Goal: Use online tool/utility: Utilize a website feature to perform a specific function

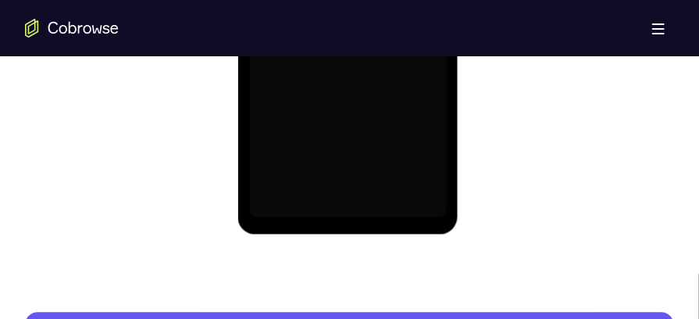
scroll to position [1125, 0]
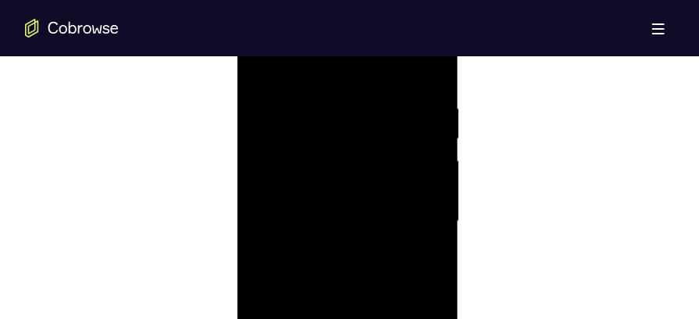
scroll to position [888, 0]
click at [349, 84] on div at bounding box center [347, 227] width 197 height 437
click at [415, 217] on div at bounding box center [347, 227] width 197 height 437
click at [324, 261] on div at bounding box center [347, 227] width 197 height 437
click at [334, 192] on div at bounding box center [347, 227] width 197 height 437
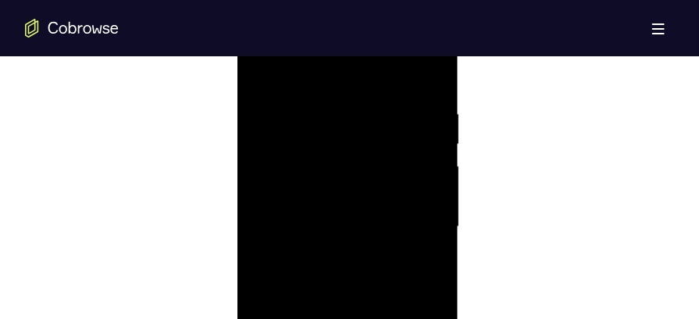
click at [350, 194] on div at bounding box center [347, 227] width 197 height 437
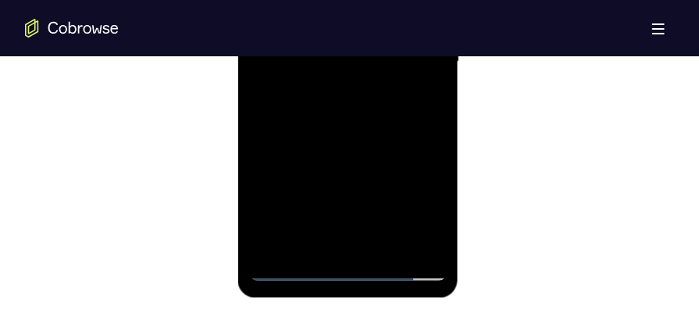
scroll to position [1054, 0]
click at [386, 249] on div at bounding box center [347, 61] width 197 height 437
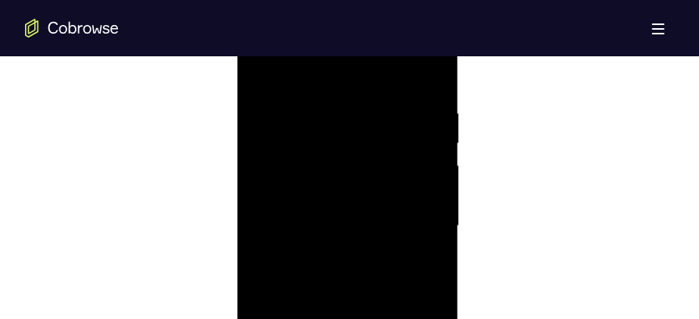
scroll to position [889, 0]
click at [351, 303] on div at bounding box center [347, 226] width 197 height 437
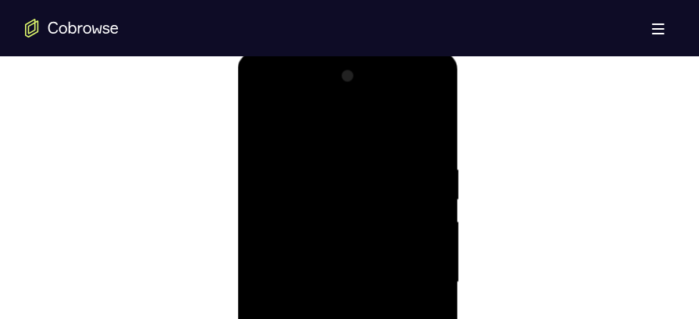
click at [266, 119] on div at bounding box center [347, 281] width 197 height 437
click at [438, 128] on div at bounding box center [347, 281] width 197 height 437
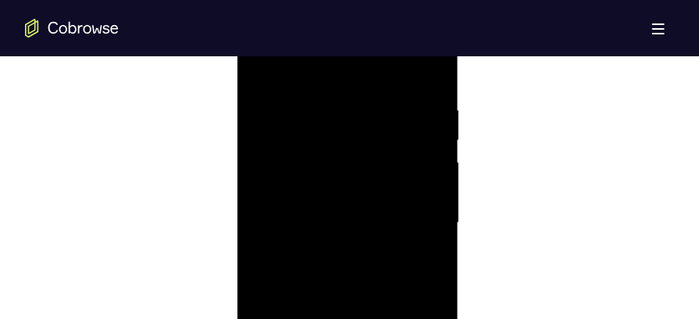
scroll to position [897, 0]
click at [290, 135] on div at bounding box center [347, 218] width 197 height 437
click at [368, 128] on div at bounding box center [347, 232] width 197 height 437
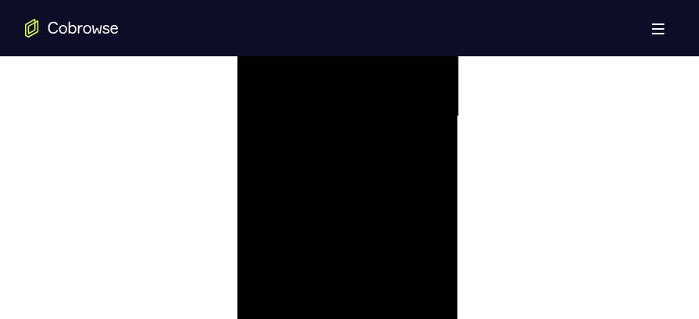
click at [275, 305] on div at bounding box center [347, 117] width 197 height 437
click at [328, 134] on div at bounding box center [347, 236] width 197 height 437
click at [431, 128] on div at bounding box center [347, 236] width 197 height 437
click at [430, 93] on div at bounding box center [347, 236] width 197 height 437
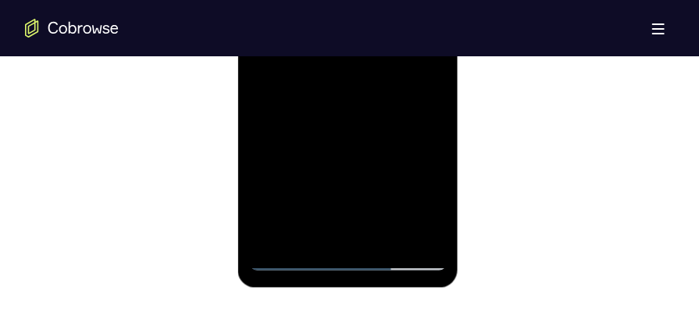
scroll to position [1068, 0]
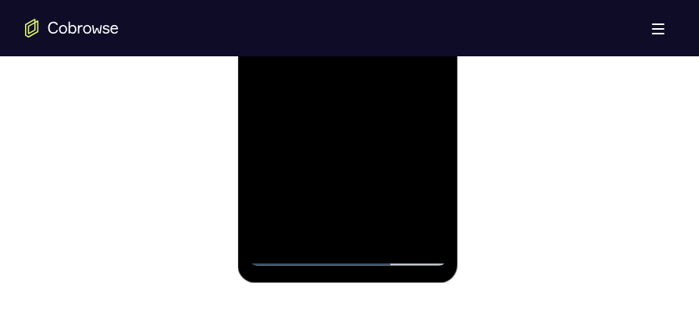
click at [384, 235] on div at bounding box center [347, 47] width 197 height 437
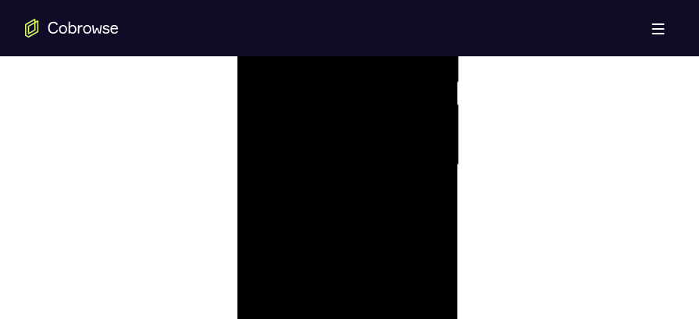
scroll to position [922, 0]
click at [411, 156] on div at bounding box center [347, 194] width 197 height 437
click at [306, 100] on div at bounding box center [347, 194] width 197 height 437
click at [283, 85] on div at bounding box center [347, 245] width 197 height 437
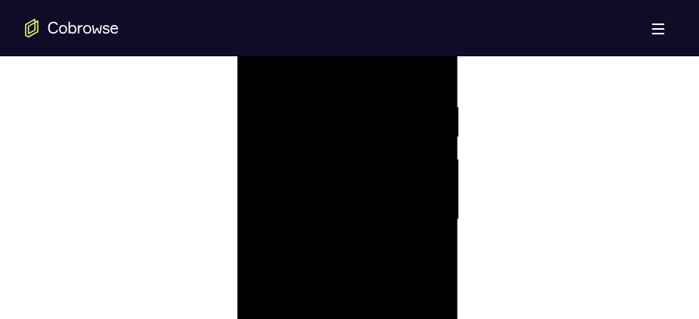
scroll to position [895, 0]
click at [283, 111] on div at bounding box center [347, 220] width 197 height 437
click at [406, 181] on div at bounding box center [347, 253] width 197 height 437
click at [431, 104] on div at bounding box center [347, 253] width 197 height 437
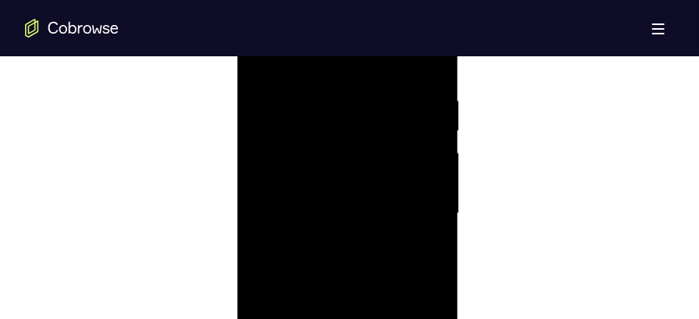
scroll to position [1020, 0]
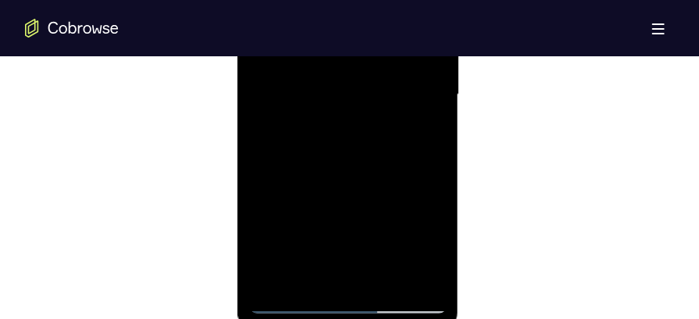
click at [269, 277] on div at bounding box center [347, 95] width 197 height 437
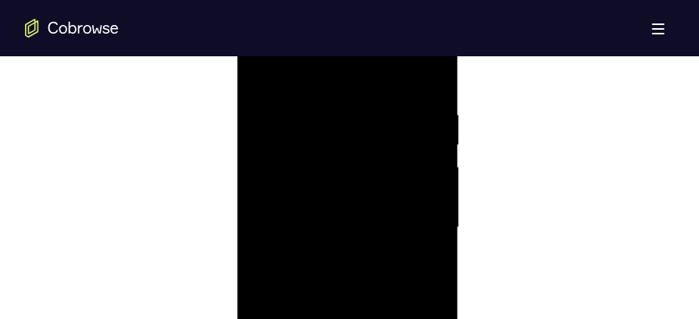
scroll to position [882, 0]
drag, startPoint x: 359, startPoint y: 187, endPoint x: 362, endPoint y: 125, distance: 62.5
click at [362, 125] on div at bounding box center [347, 232] width 197 height 437
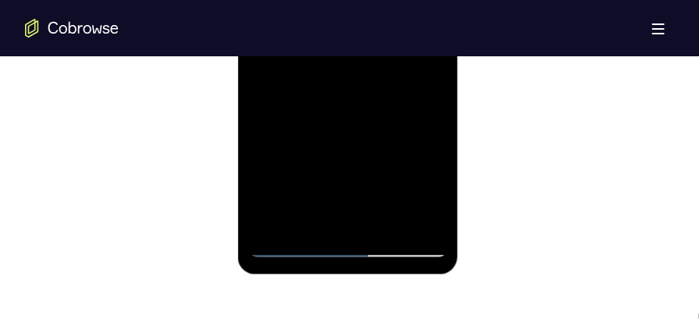
scroll to position [1086, 0]
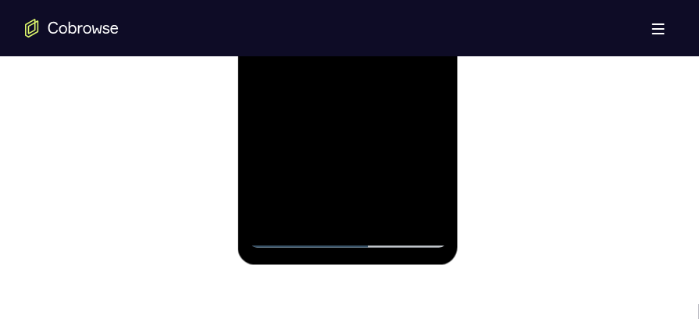
click at [281, 219] on div at bounding box center [347, 29] width 197 height 437
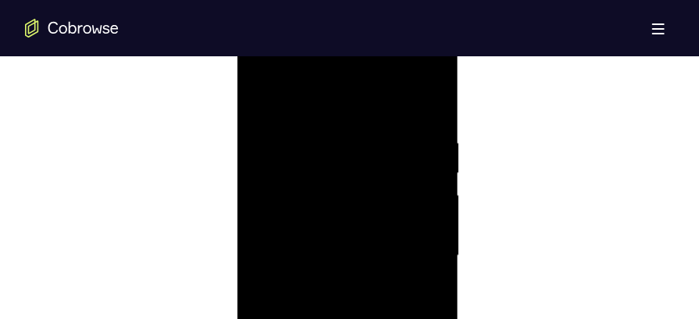
scroll to position [857, 0]
click at [326, 79] on div at bounding box center [347, 256] width 197 height 437
click at [338, 307] on div at bounding box center [347, 215] width 197 height 437
click at [330, 259] on div at bounding box center [347, 215] width 197 height 437
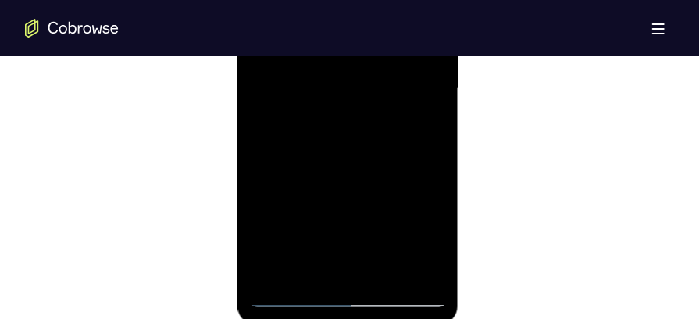
scroll to position [1032, 0]
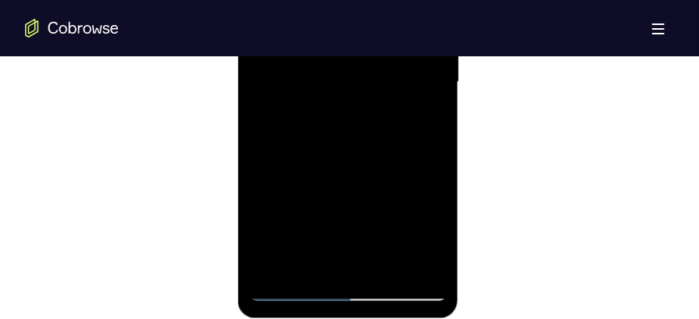
click at [392, 263] on div at bounding box center [347, 83] width 197 height 437
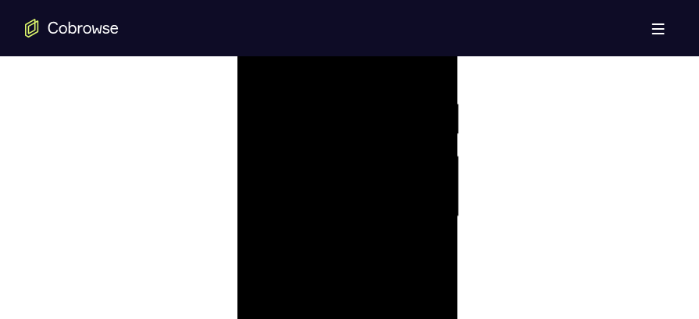
scroll to position [888, 0]
click at [303, 138] on div at bounding box center [347, 227] width 197 height 437
click at [326, 170] on div at bounding box center [347, 248] width 197 height 437
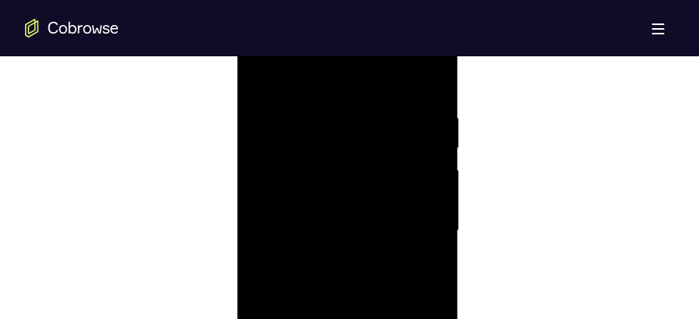
click at [262, 77] on div at bounding box center [347, 230] width 197 height 437
click at [433, 147] on div at bounding box center [347, 230] width 197 height 437
click at [355, 201] on div at bounding box center [347, 132] width 197 height 437
click at [433, 162] on div at bounding box center [347, 249] width 197 height 437
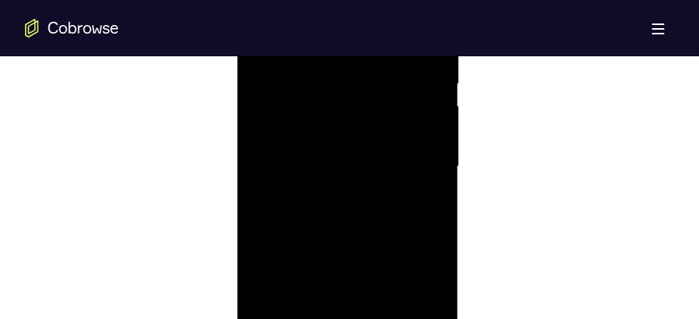
scroll to position [952, 0]
click at [345, 248] on div at bounding box center [347, 163] width 197 height 437
click at [429, 165] on div at bounding box center [347, 250] width 197 height 437
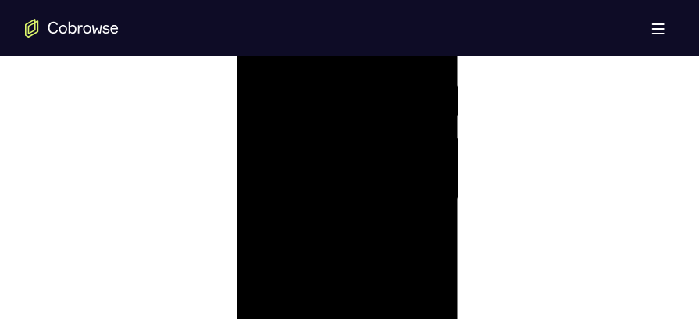
click at [341, 273] on div at bounding box center [347, 199] width 197 height 437
click at [433, 113] on div at bounding box center [347, 199] width 197 height 437
click at [325, 269] on div at bounding box center [347, 199] width 197 height 437
click at [430, 109] on div at bounding box center [347, 199] width 197 height 437
click at [336, 266] on div at bounding box center [347, 199] width 197 height 437
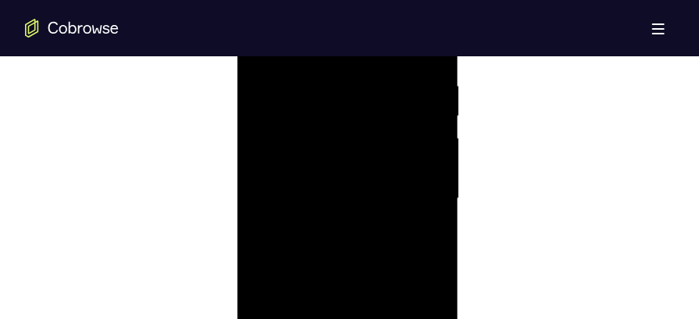
click at [430, 113] on div at bounding box center [347, 199] width 197 height 437
click at [323, 264] on div at bounding box center [347, 199] width 197 height 437
click at [433, 114] on div at bounding box center [347, 199] width 197 height 437
click at [328, 264] on div at bounding box center [347, 199] width 197 height 437
click at [432, 113] on div at bounding box center [347, 199] width 197 height 437
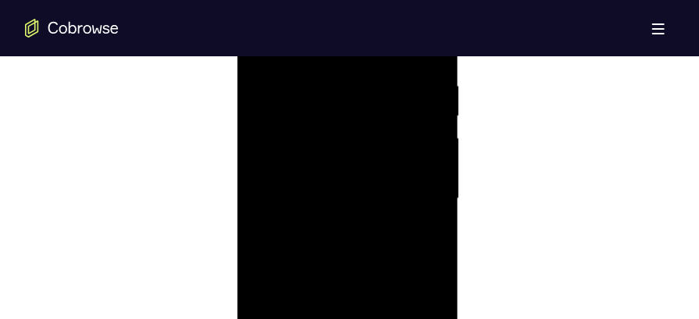
click at [308, 272] on div at bounding box center [347, 199] width 197 height 437
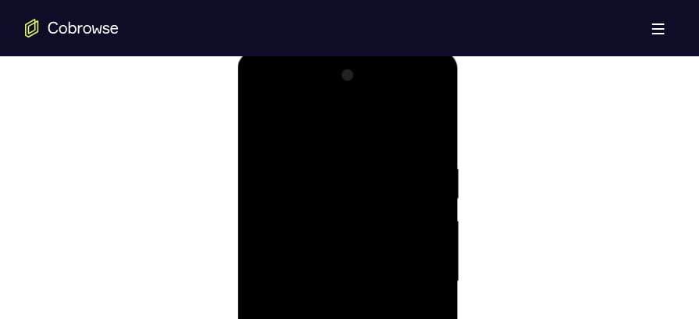
click at [262, 121] on div at bounding box center [347, 280] width 197 height 437
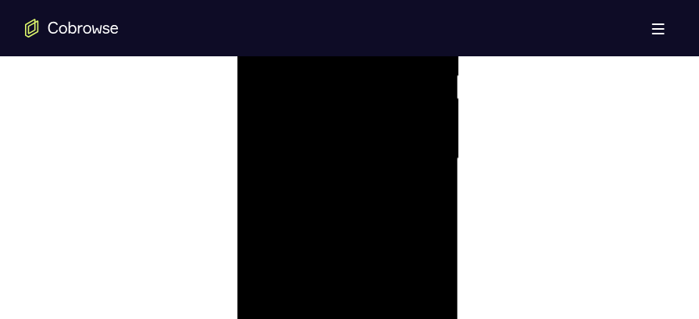
scroll to position [962, 0]
click at [266, 162] on div at bounding box center [347, 153] width 197 height 437
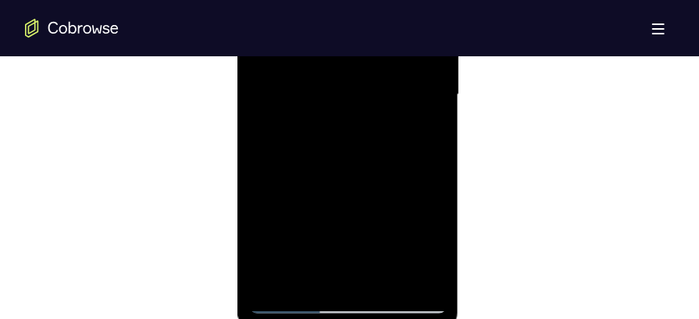
scroll to position [1027, 0]
click at [348, 201] on div at bounding box center [347, 88] width 197 height 437
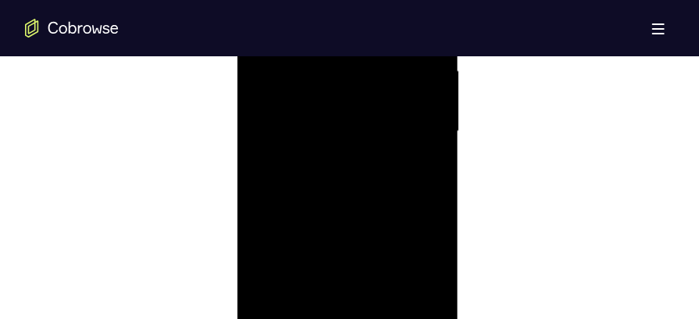
scroll to position [975, 0]
drag, startPoint x: 369, startPoint y: 244, endPoint x: 372, endPoint y: 122, distance: 122.6
click at [372, 122] on div at bounding box center [347, 140] width 197 height 437
drag, startPoint x: 369, startPoint y: 201, endPoint x: 369, endPoint y: 185, distance: 16.4
click at [369, 185] on div at bounding box center [347, 140] width 197 height 437
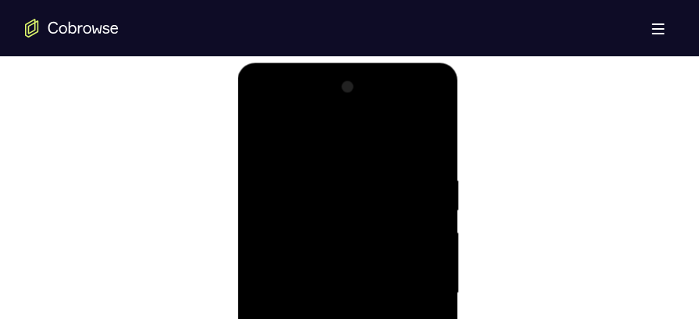
scroll to position [815, 0]
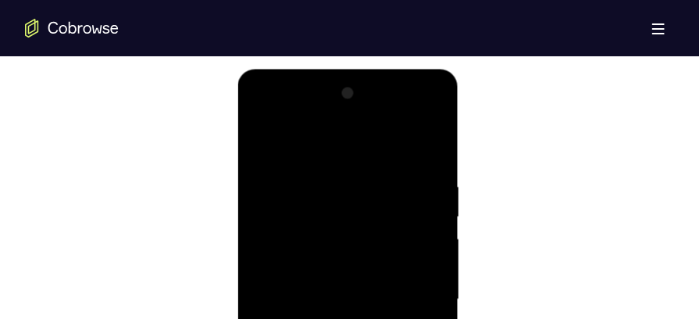
click at [330, 116] on div at bounding box center [347, 298] width 197 height 437
click at [321, 141] on div at bounding box center [347, 298] width 197 height 437
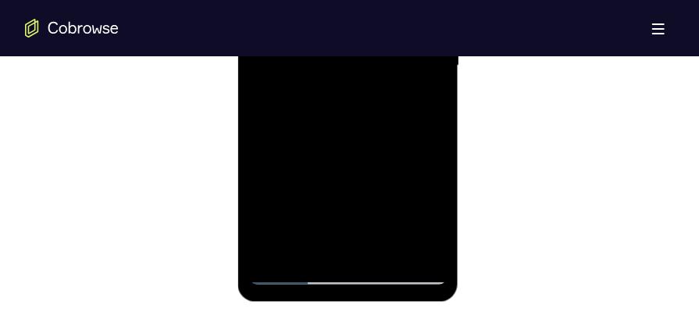
scroll to position [1051, 0]
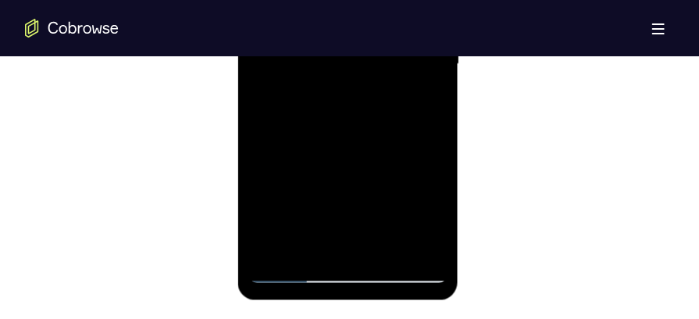
click at [316, 253] on div at bounding box center [347, 64] width 197 height 437
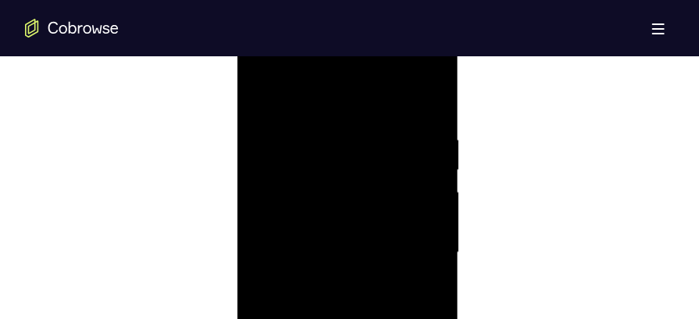
scroll to position [858, 0]
click at [336, 98] on div at bounding box center [347, 255] width 197 height 437
drag, startPoint x: 338, startPoint y: 214, endPoint x: 338, endPoint y: 194, distance: 20.3
click at [338, 194] on div at bounding box center [347, 222] width 197 height 437
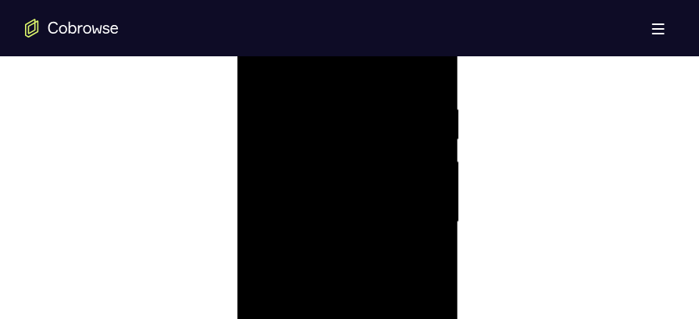
click at [334, 203] on div at bounding box center [347, 222] width 197 height 437
drag, startPoint x: 341, startPoint y: 176, endPoint x: 341, endPoint y: 302, distance: 125.7
click at [341, 302] on div at bounding box center [347, 222] width 197 height 437
click at [287, 149] on div at bounding box center [347, 250] width 197 height 437
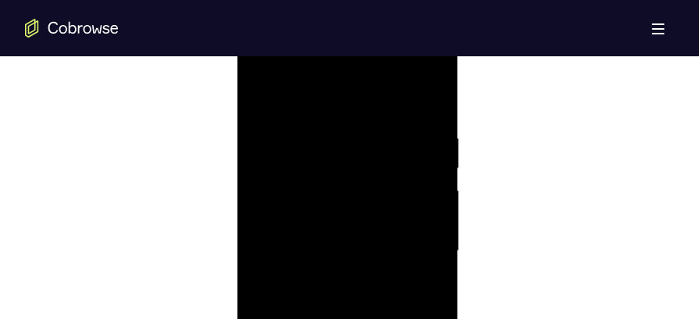
click at [287, 149] on div at bounding box center [347, 250] width 197 height 437
drag, startPoint x: 344, startPoint y: 159, endPoint x: 355, endPoint y: 310, distance: 151.8
click at [355, 310] on div at bounding box center [347, 250] width 197 height 437
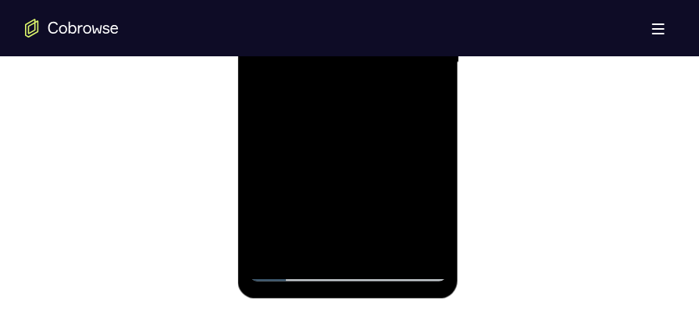
click at [387, 249] on div at bounding box center [347, 63] width 197 height 437
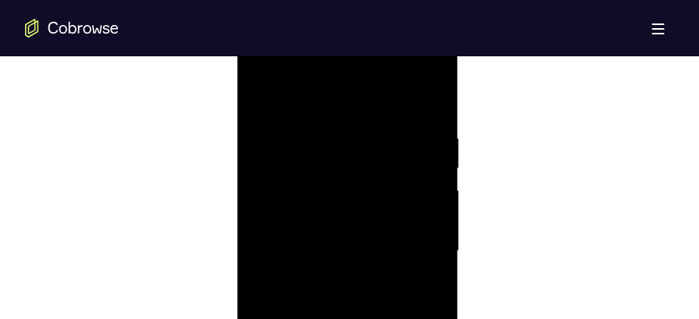
scroll to position [861, 0]
click at [269, 91] on div at bounding box center [347, 252] width 197 height 437
click at [436, 91] on div at bounding box center [347, 248] width 197 height 437
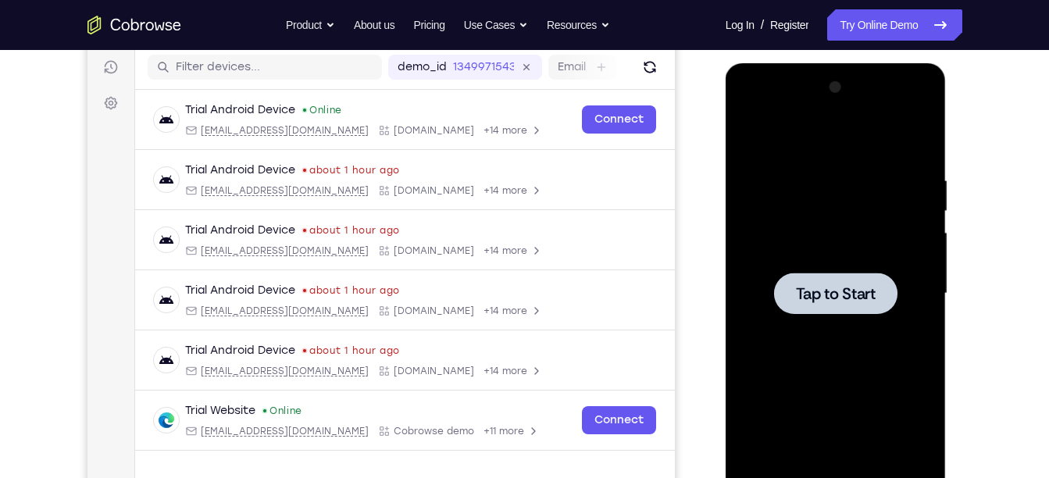
scroll to position [194, 0]
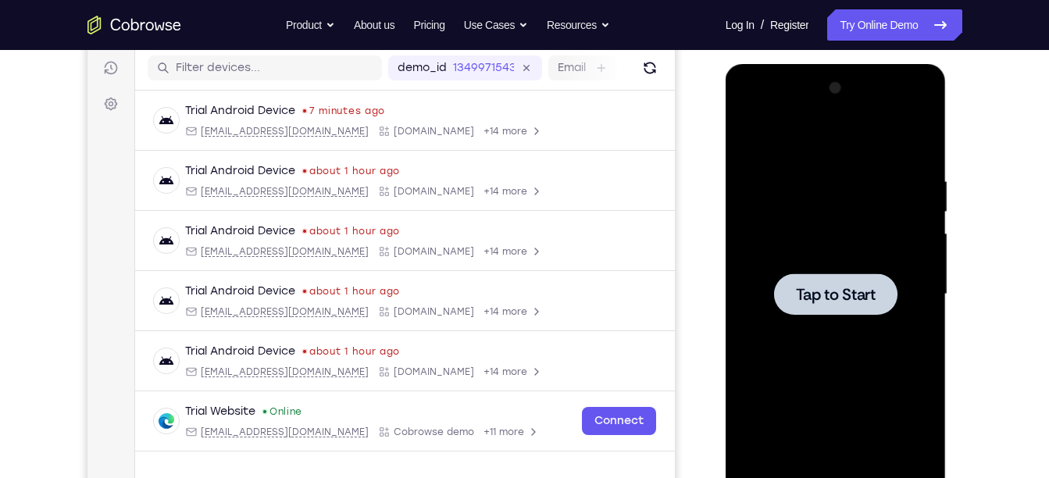
click at [698, 287] on span "Tap to Start" at bounding box center [836, 295] width 80 height 16
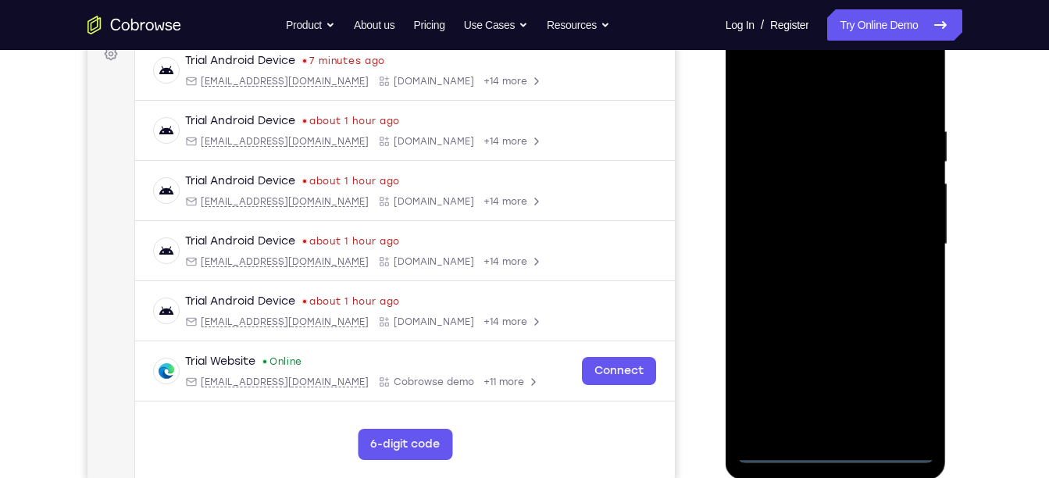
scroll to position [285, 0]
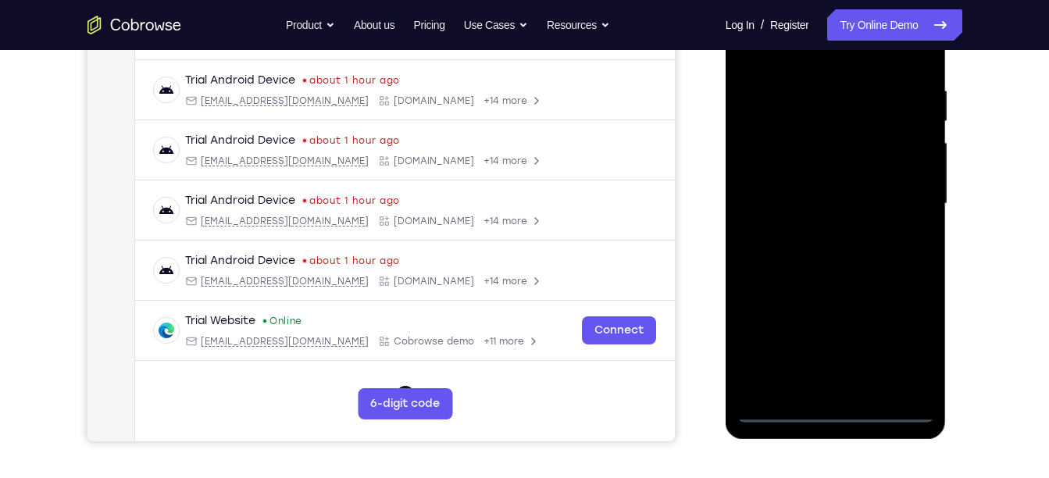
click at [698, 318] on div at bounding box center [835, 203] width 197 height 437
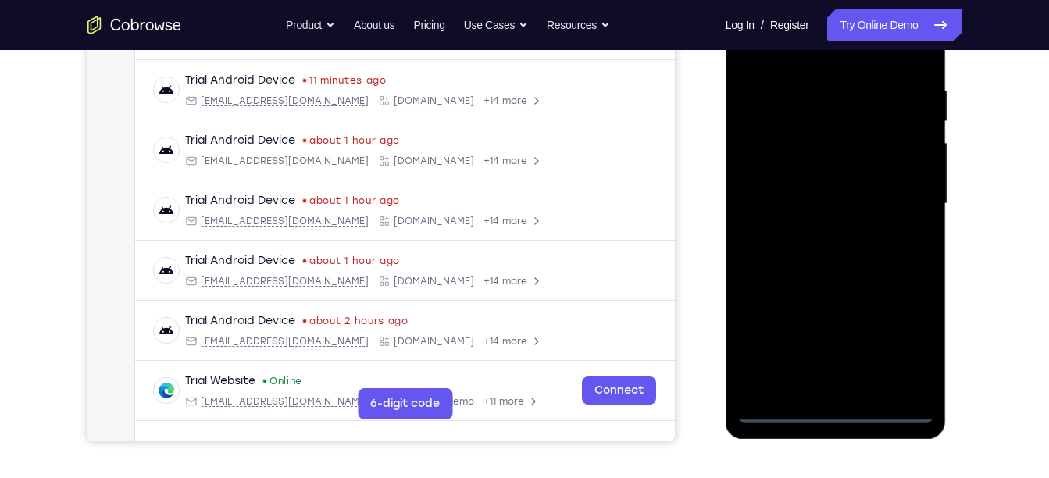
click at [698, 318] on div at bounding box center [835, 203] width 197 height 437
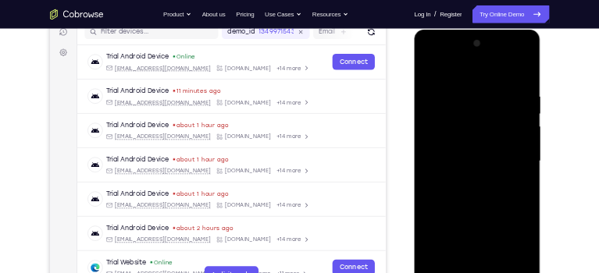
scroll to position [194, 0]
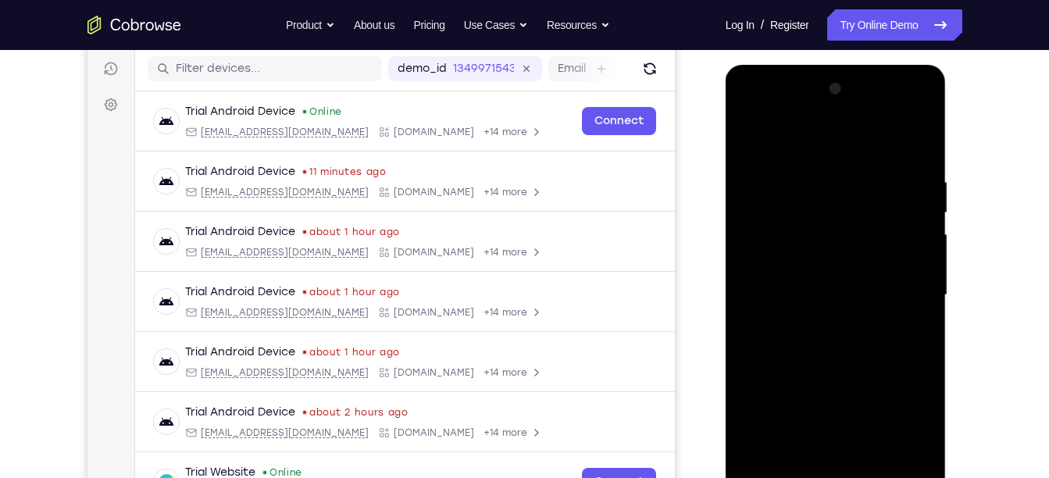
click at [698, 150] on div at bounding box center [835, 295] width 197 height 437
click at [698, 287] on div at bounding box center [835, 295] width 197 height 437
click at [698, 318] on div at bounding box center [835, 295] width 197 height 437
click at [698, 257] on div at bounding box center [835, 295] width 197 height 437
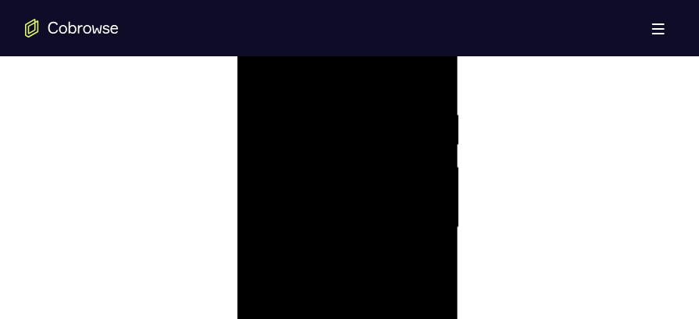
scroll to position [15, 0]
click at [345, 192] on div at bounding box center [347, 227] width 197 height 437
click at [392, 301] on div at bounding box center [347, 118] width 197 height 437
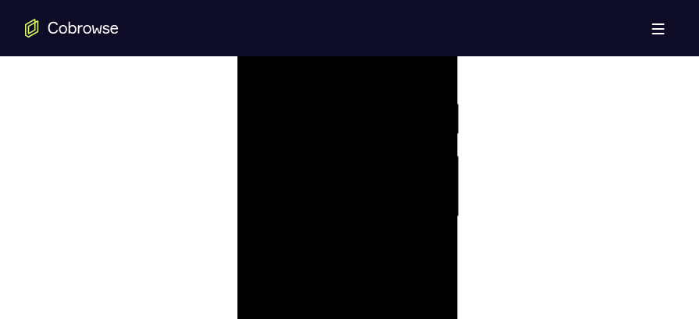
click at [373, 298] on div at bounding box center [347, 216] width 197 height 437
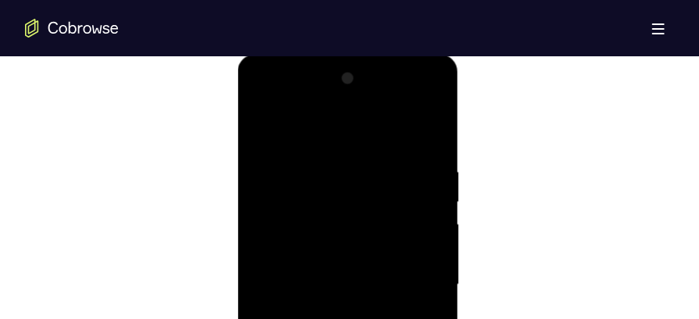
scroll to position [829, 0]
click at [330, 202] on div at bounding box center [347, 284] width 197 height 437
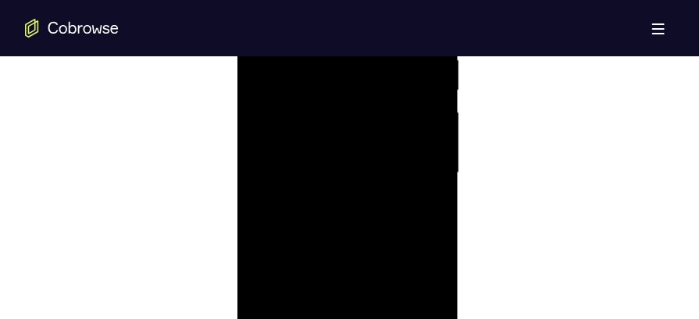
scroll to position [981, 0]
click at [330, 202] on div at bounding box center [347, 134] width 197 height 437
click at [264, 59] on div at bounding box center [347, 213] width 197 height 437
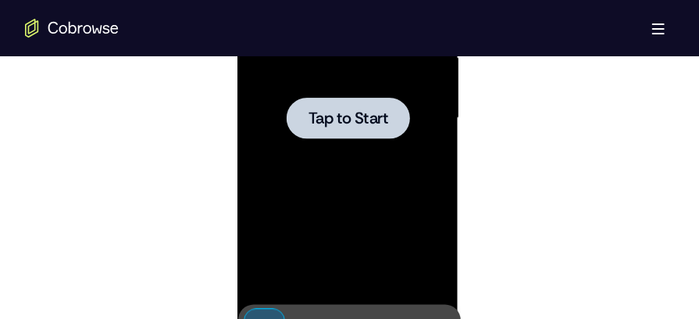
scroll to position [0, 0]
click at [417, 191] on div at bounding box center [347, 119] width 197 height 437
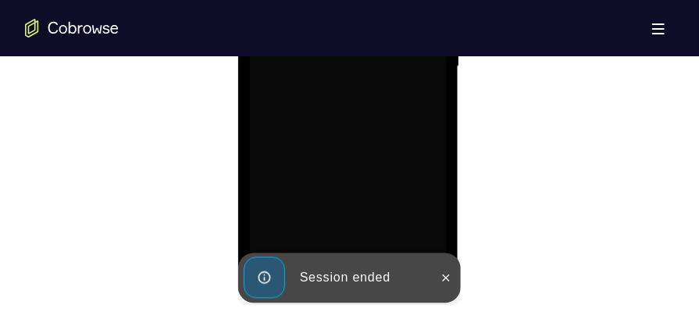
scroll to position [1098, 0]
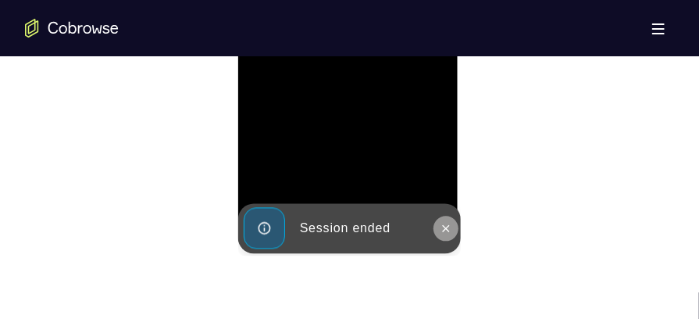
click at [440, 218] on button at bounding box center [445, 228] width 25 height 25
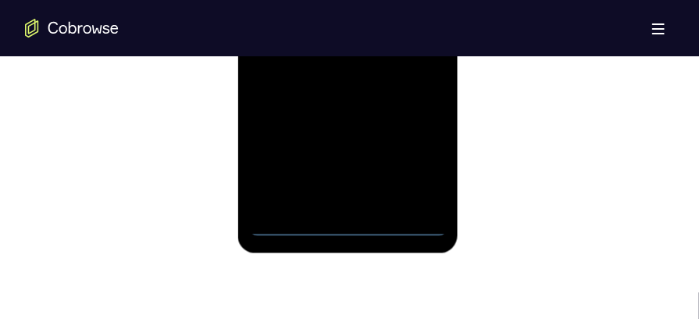
click at [353, 227] on div at bounding box center [347, 17] width 197 height 437
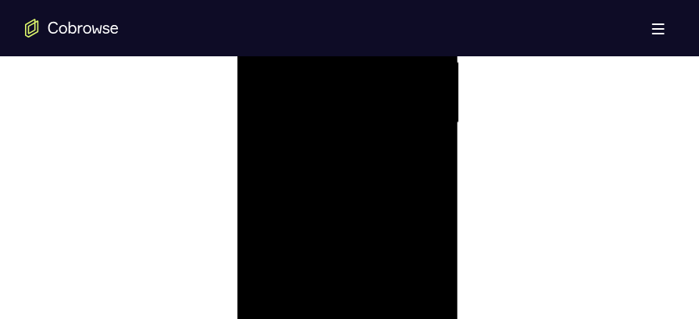
scroll to position [964, 0]
click at [415, 272] on div at bounding box center [347, 151] width 197 height 437
click at [415, 286] on div at bounding box center [347, 151] width 197 height 437
click at [334, 109] on div at bounding box center [347, 259] width 197 height 437
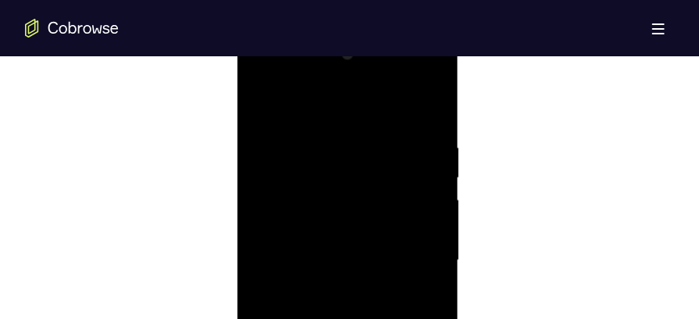
click at [408, 248] on div at bounding box center [347, 259] width 197 height 437
click at [327, 216] on div at bounding box center [347, 186] width 197 height 437
click at [333, 174] on div at bounding box center [347, 186] width 197 height 437
click at [326, 174] on div at bounding box center [347, 186] width 197 height 437
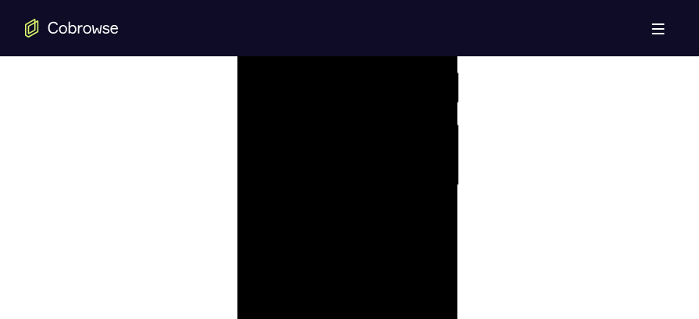
click at [347, 167] on div at bounding box center [347, 186] width 197 height 437
click at [317, 123] on div at bounding box center [347, 186] width 197 height 437
click at [312, 157] on div at bounding box center [347, 186] width 197 height 437
click at [312, 188] on div at bounding box center [347, 186] width 197 height 437
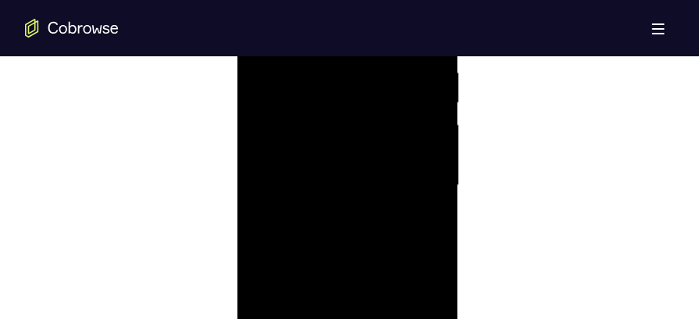
click at [305, 241] on div at bounding box center [347, 186] width 197 height 437
click at [340, 254] on div at bounding box center [347, 186] width 197 height 437
click at [376, 139] on div at bounding box center [347, 259] width 197 height 437
click at [403, 192] on div at bounding box center [347, 259] width 197 height 437
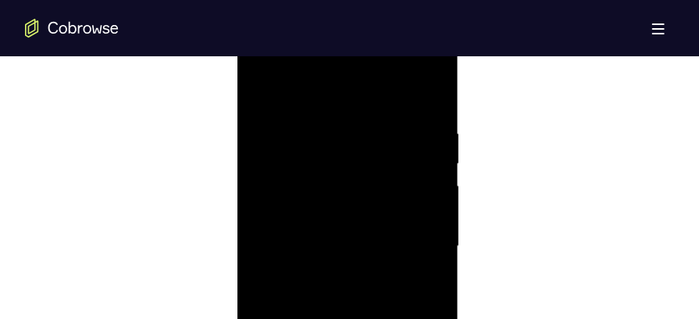
scroll to position [868, 0]
click at [428, 100] on div at bounding box center [347, 246] width 197 height 437
click at [411, 127] on div at bounding box center [347, 246] width 197 height 437
click at [425, 126] on div at bounding box center [347, 278] width 197 height 437
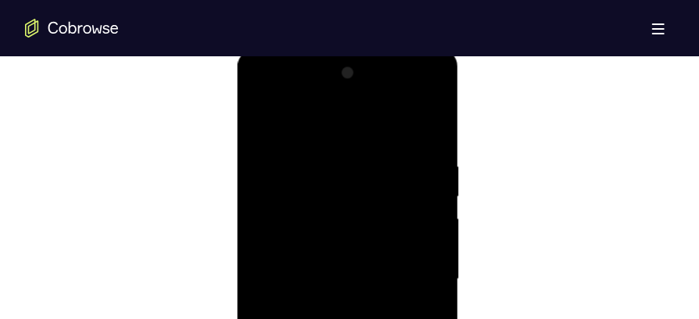
click at [333, 153] on div at bounding box center [347, 278] width 197 height 437
click at [427, 205] on div at bounding box center [347, 232] width 197 height 437
click at [433, 115] on div at bounding box center [347, 272] width 197 height 437
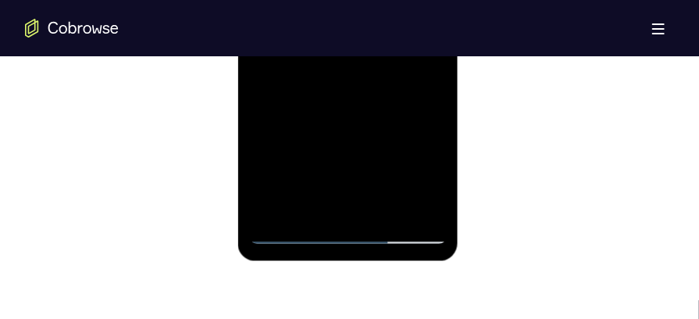
scroll to position [1091, 0]
click at [393, 206] on div at bounding box center [347, 24] width 197 height 437
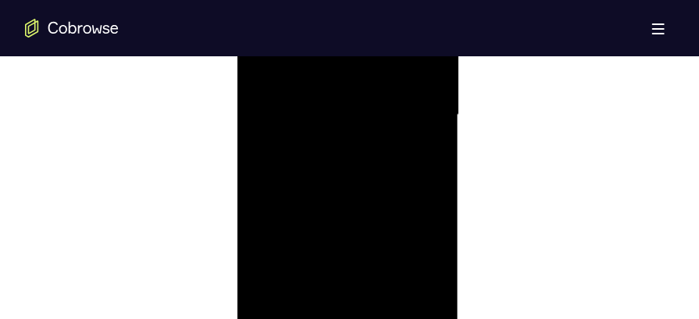
scroll to position [986, 0]
click at [373, 212] on div at bounding box center [347, 129] width 197 height 437
click at [270, 116] on div at bounding box center [347, 277] width 197 height 437
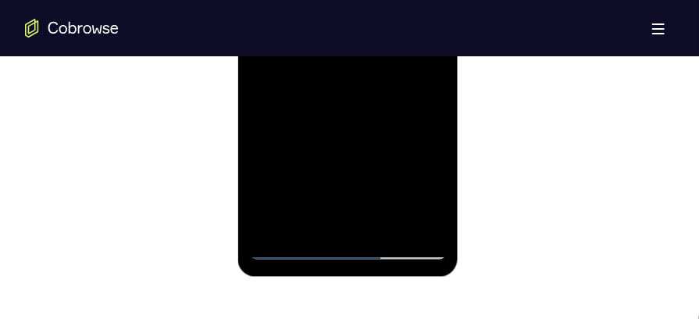
scroll to position [1078, 0]
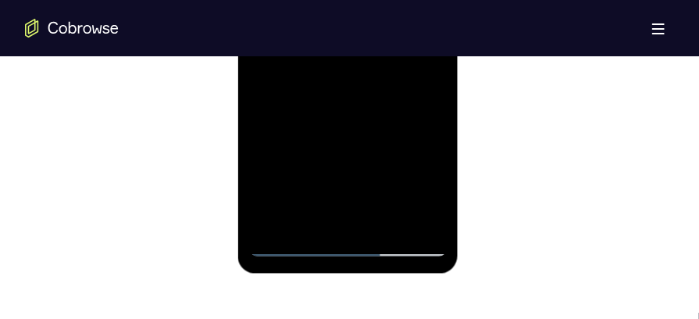
click at [267, 218] on div at bounding box center [347, 38] width 197 height 437
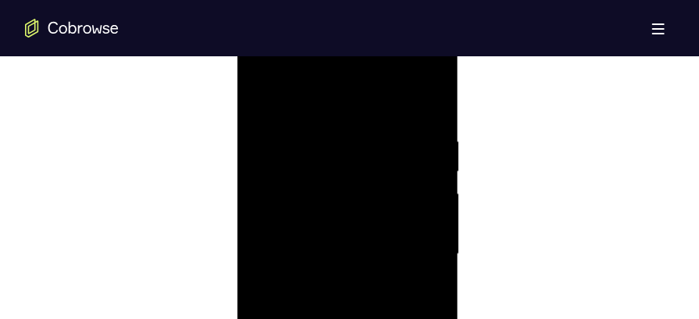
scroll to position [848, 0]
drag, startPoint x: 374, startPoint y: 154, endPoint x: 365, endPoint y: 302, distance: 148.6
click at [365, 302] on div at bounding box center [347, 266] width 197 height 437
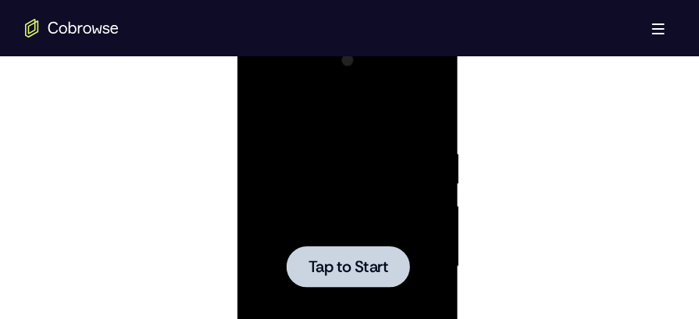
drag, startPoint x: 352, startPoint y: 127, endPoint x: 351, endPoint y: 155, distance: 28.9
click at [351, 155] on div at bounding box center [347, 266] width 197 height 437
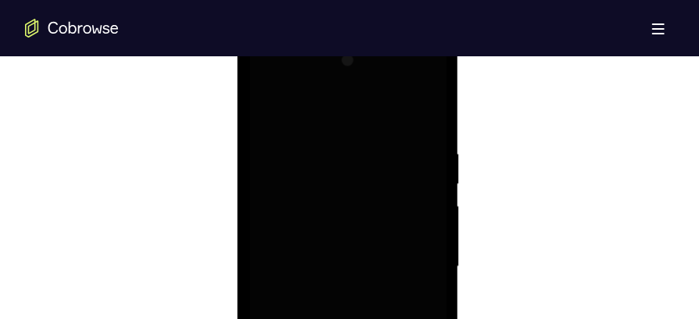
click at [362, 194] on div at bounding box center [347, 266] width 197 height 437
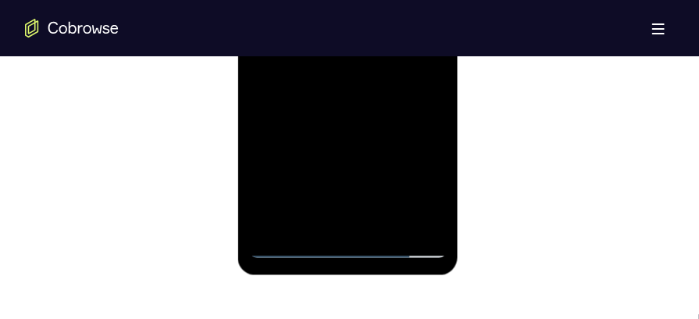
scroll to position [1080, 0]
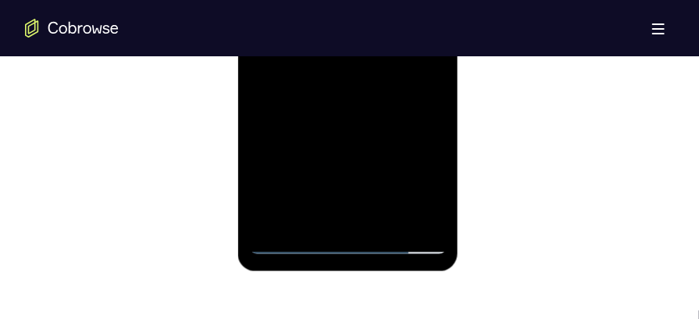
click at [351, 237] on div at bounding box center [347, 35] width 197 height 437
click at [348, 241] on div at bounding box center [347, 35] width 197 height 437
click at [403, 187] on div at bounding box center [347, 35] width 197 height 437
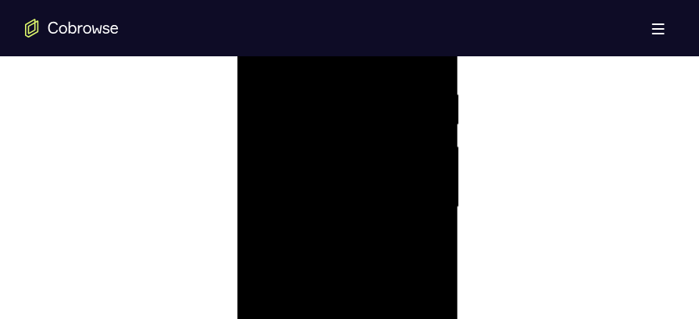
scroll to position [827, 0]
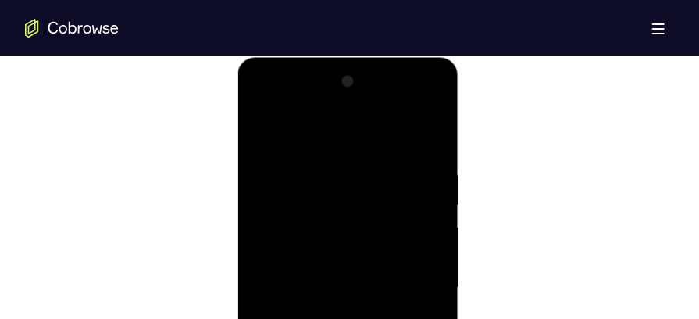
click at [334, 141] on div at bounding box center [347, 287] width 197 height 437
click at [412, 280] on div at bounding box center [347, 287] width 197 height 437
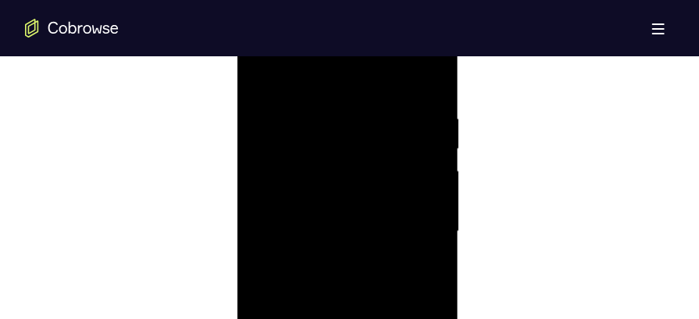
scroll to position [892, 0]
click at [336, 251] on div at bounding box center [347, 223] width 197 height 437
click at [328, 216] on div at bounding box center [347, 223] width 197 height 437
click at [323, 196] on div at bounding box center [347, 223] width 197 height 437
click at [316, 213] on div at bounding box center [347, 223] width 197 height 437
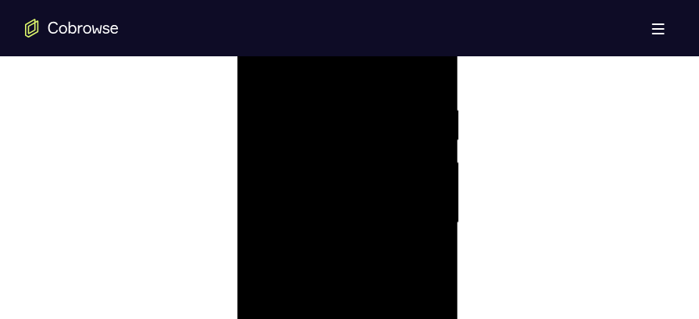
click at [316, 221] on div at bounding box center [347, 223] width 197 height 437
click at [316, 268] on div at bounding box center [347, 223] width 197 height 437
click at [350, 184] on div at bounding box center [347, 108] width 197 height 437
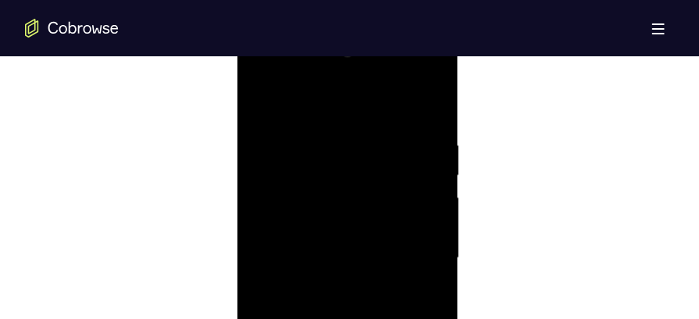
click at [428, 102] on div at bounding box center [347, 257] width 197 height 437
click at [299, 178] on div at bounding box center [347, 257] width 197 height 437
click at [289, 169] on div at bounding box center [347, 257] width 197 height 437
click at [327, 151] on div at bounding box center [347, 257] width 197 height 437
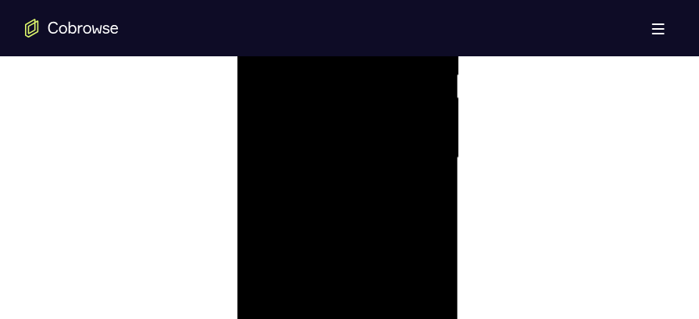
click at [328, 228] on div at bounding box center [347, 159] width 197 height 437
drag, startPoint x: 339, startPoint y: 152, endPoint x: 323, endPoint y: 297, distance: 146.1
click at [323, 297] on div at bounding box center [347, 159] width 197 height 437
click at [351, 163] on div at bounding box center [347, 269] width 197 height 437
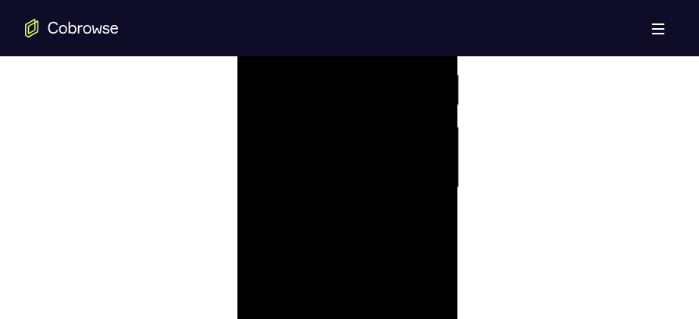
scroll to position [934, 0]
click at [361, 239] on div at bounding box center [347, 181] width 197 height 437
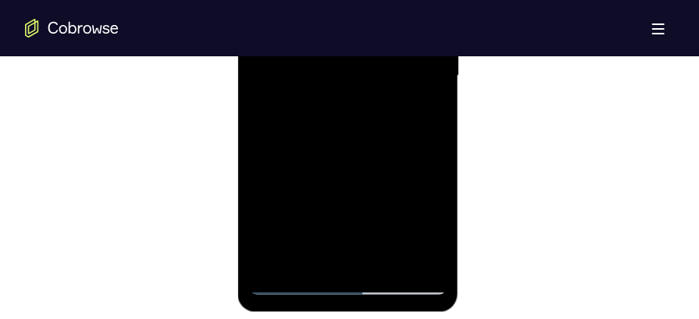
scroll to position [1054, 0]
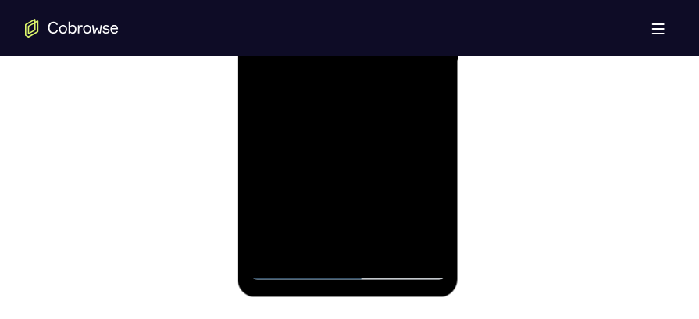
click at [273, 241] on div at bounding box center [347, 61] width 197 height 437
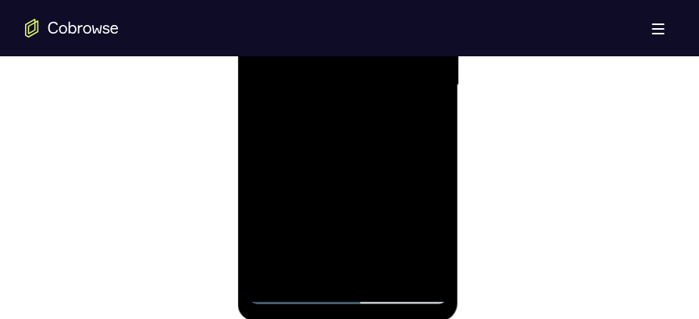
scroll to position [1034, 0]
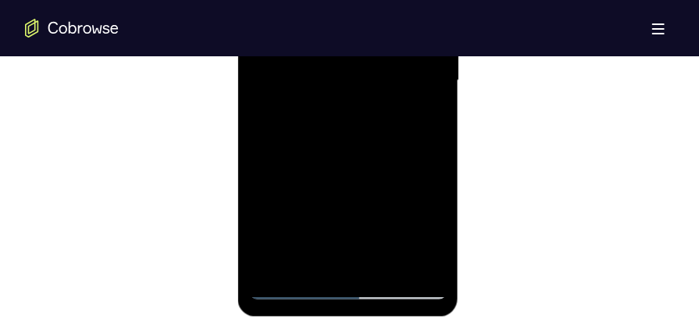
click at [275, 259] on div at bounding box center [347, 81] width 197 height 437
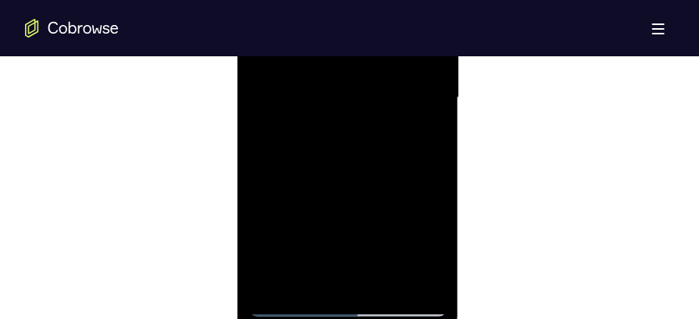
scroll to position [1035, 0]
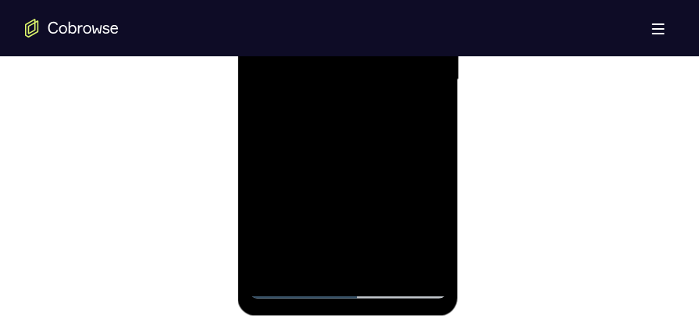
click at [273, 264] on div at bounding box center [347, 81] width 197 height 437
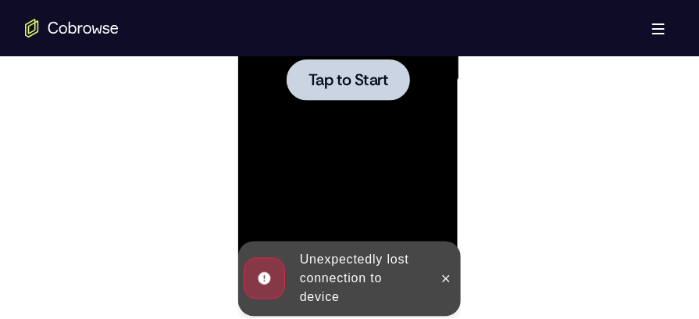
click at [273, 264] on div at bounding box center [347, 81] width 197 height 437
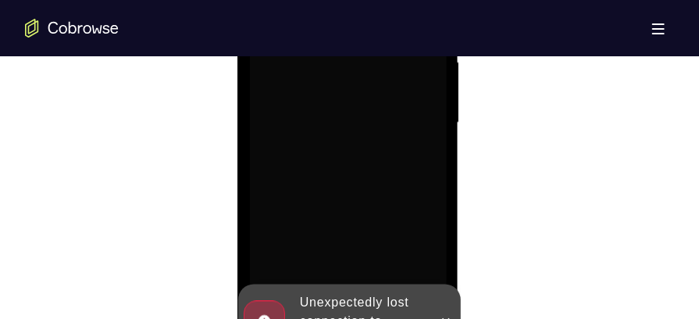
scroll to position [898, 0]
